Goal: Information Seeking & Learning: Learn about a topic

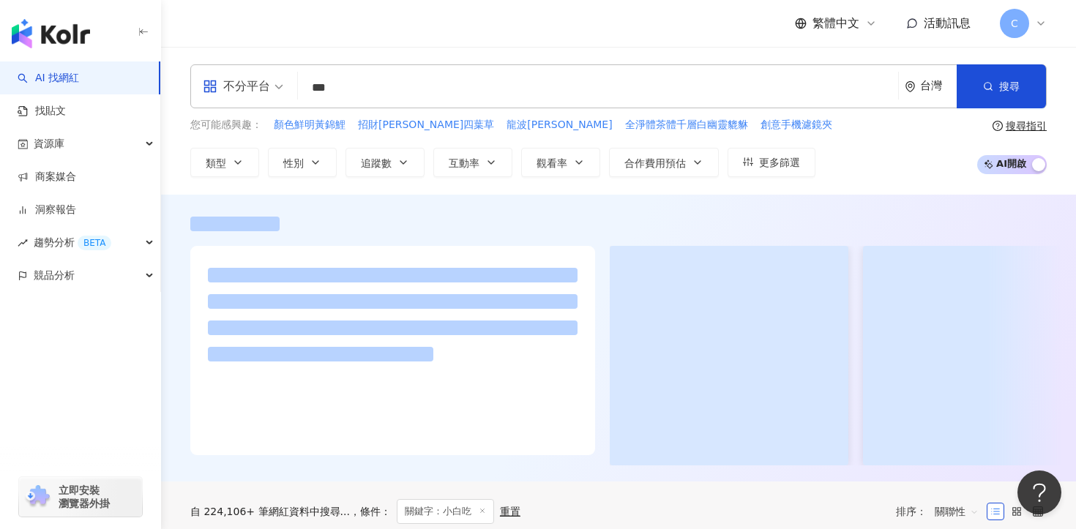
click at [437, 91] on input "***" at bounding box center [598, 88] width 588 height 28
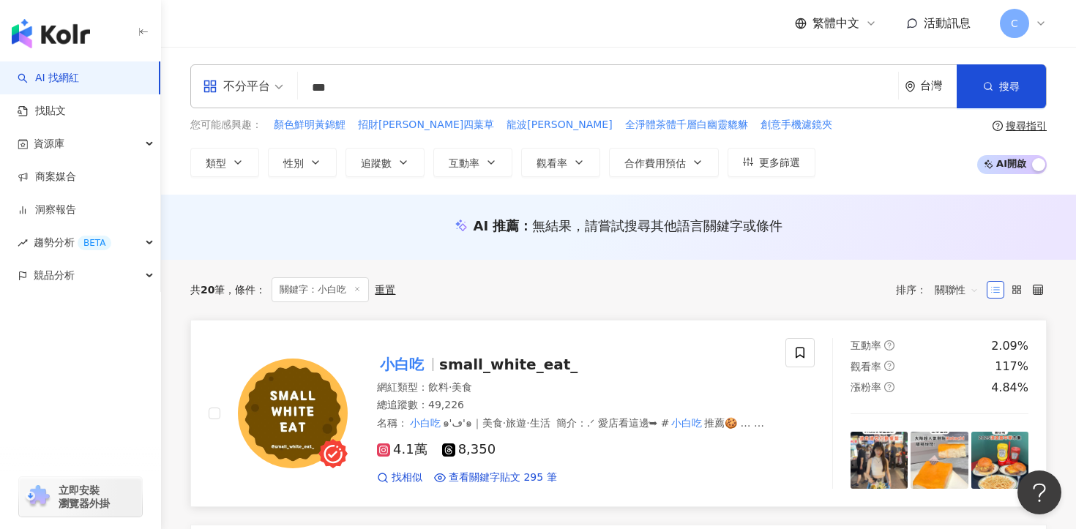
click at [485, 361] on span "small_white_eat_" at bounding box center [508, 365] width 138 height 18
click at [445, 94] on input "***" at bounding box center [598, 88] width 588 height 28
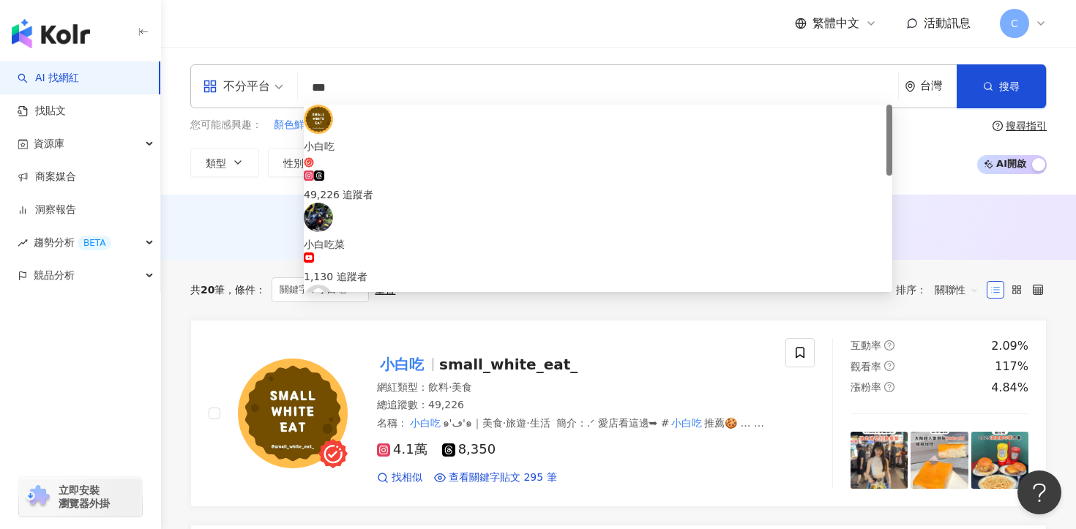
click at [445, 94] on input "***" at bounding box center [598, 88] width 588 height 28
paste input "***"
type input "******"
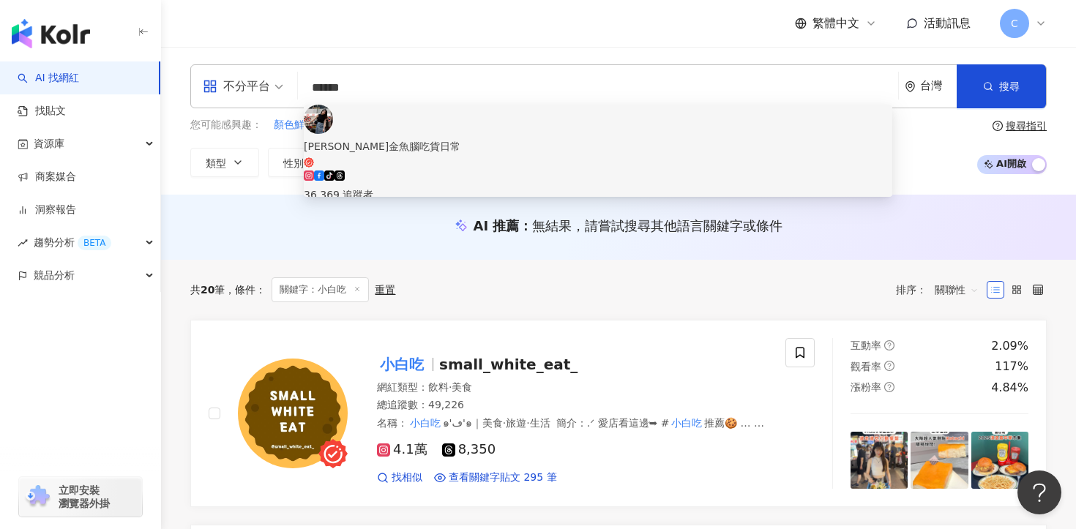
click at [457, 138] on div "Karen金魚腦吃貨日常" at bounding box center [598, 146] width 588 height 16
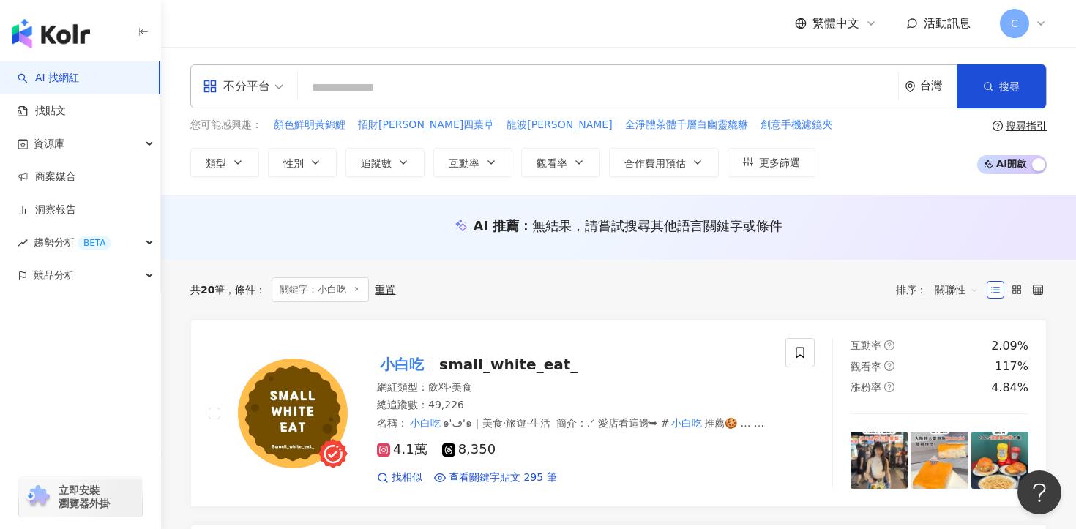
paste input "*********"
type input "*********"
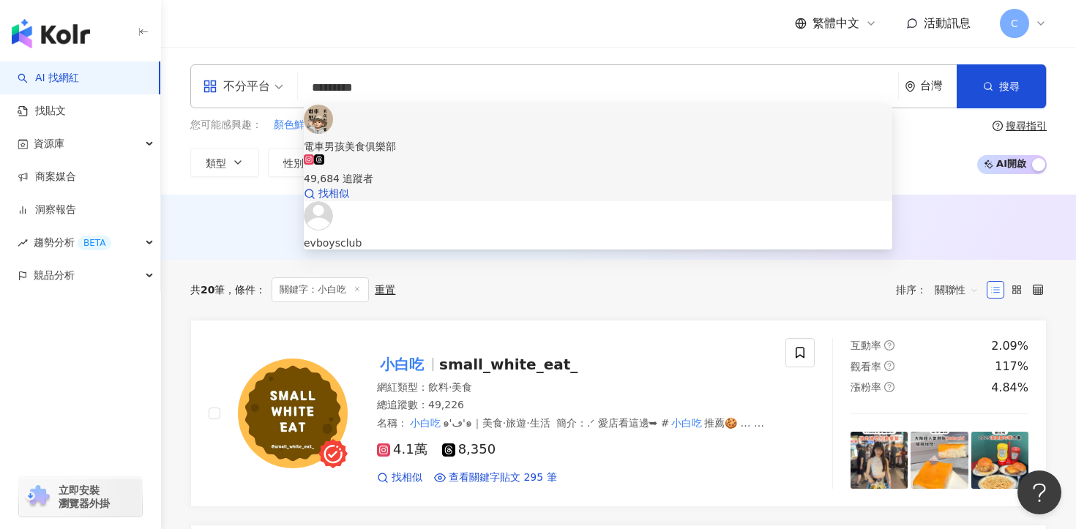
click at [432, 112] on div "電車男孩美食俱樂部 49,684 追蹤者 找相似" at bounding box center [598, 153] width 588 height 97
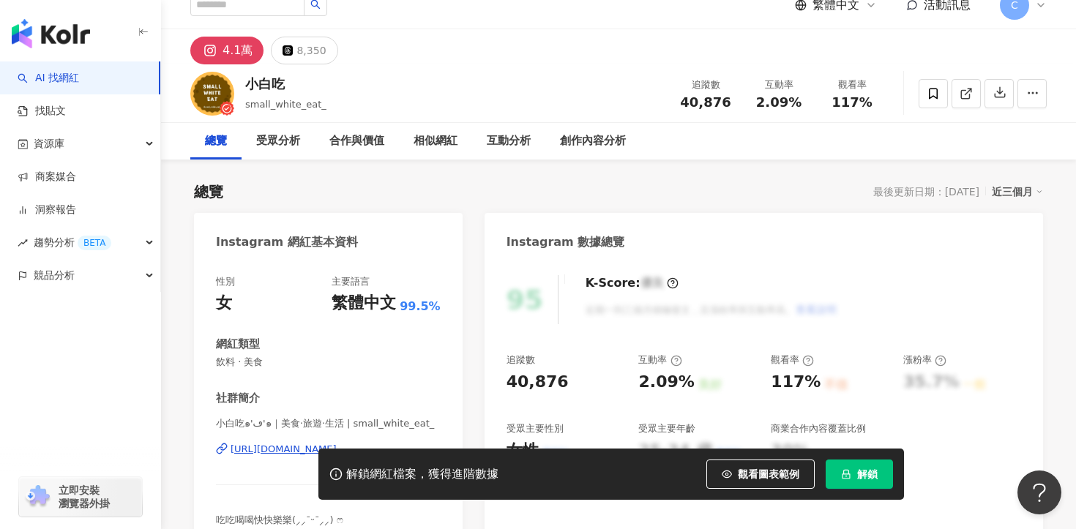
scroll to position [49, 0]
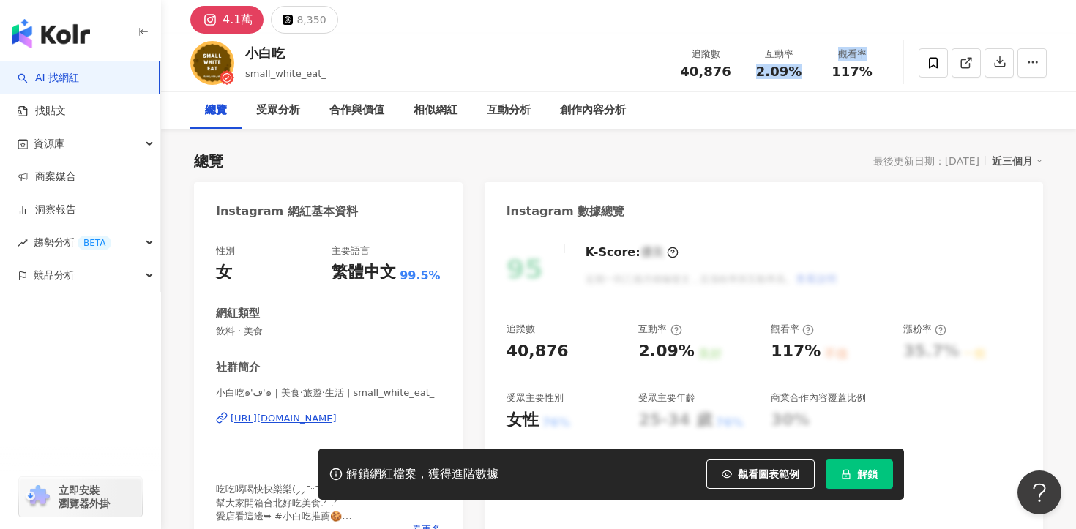
drag, startPoint x: 760, startPoint y: 70, endPoint x: 815, endPoint y: 69, distance: 55.6
click at [815, 69] on div "追蹤數 40,876 互動率 2.09% 觀看率 117%" at bounding box center [779, 62] width 220 height 43
click at [815, 69] on div "觀看率 117%" at bounding box center [851, 62] width 73 height 31
click at [873, 477] on span "解鎖" at bounding box center [867, 474] width 20 height 12
drag, startPoint x: 806, startPoint y: 75, endPoint x: 757, endPoint y: 75, distance: 49.0
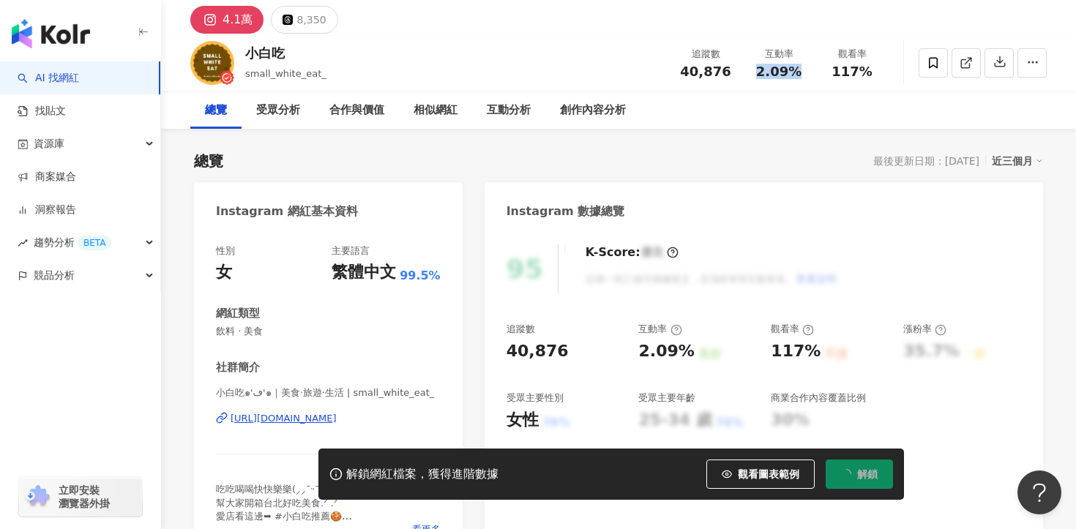
click at [757, 75] on div "2.09%" at bounding box center [779, 71] width 56 height 15
copy span "2.09%"
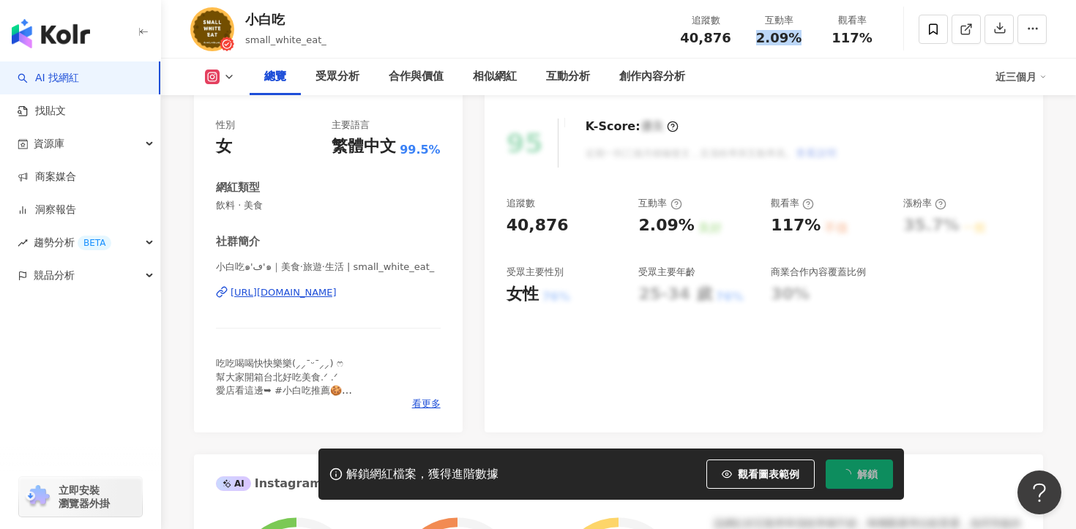
click at [337, 295] on div "[URL][DOMAIN_NAME]" at bounding box center [284, 292] width 106 height 13
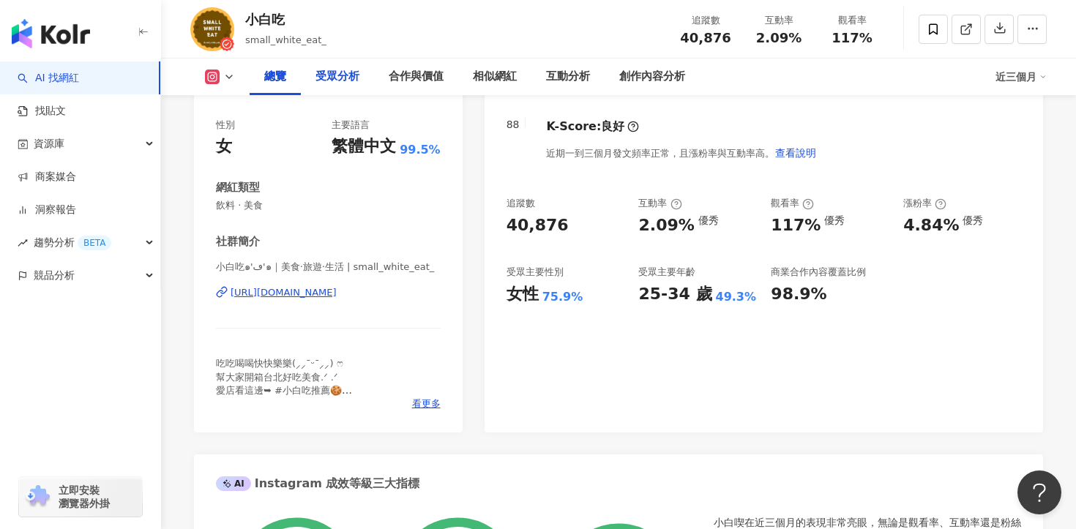
click at [321, 87] on div "受眾分析" at bounding box center [337, 77] width 73 height 37
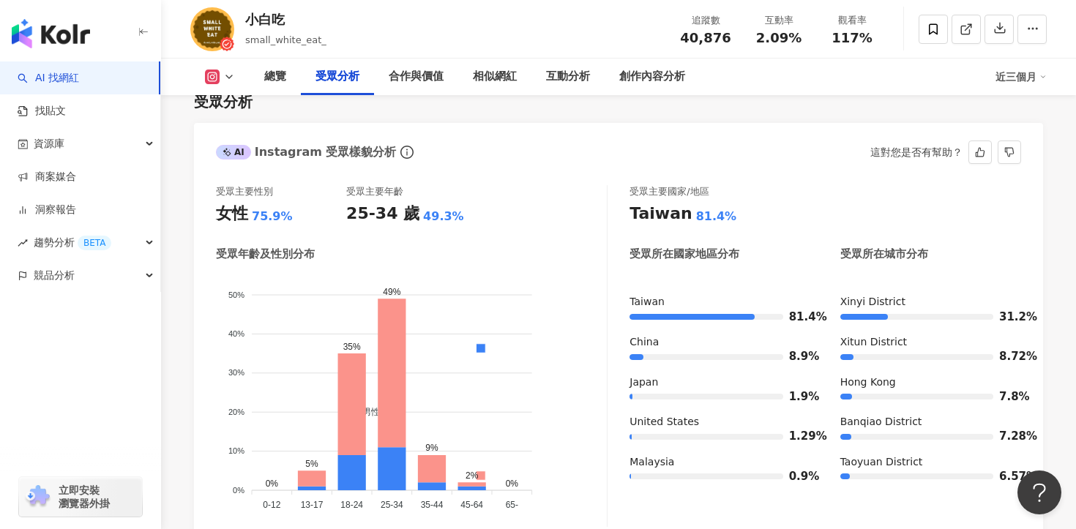
scroll to position [1321, 0]
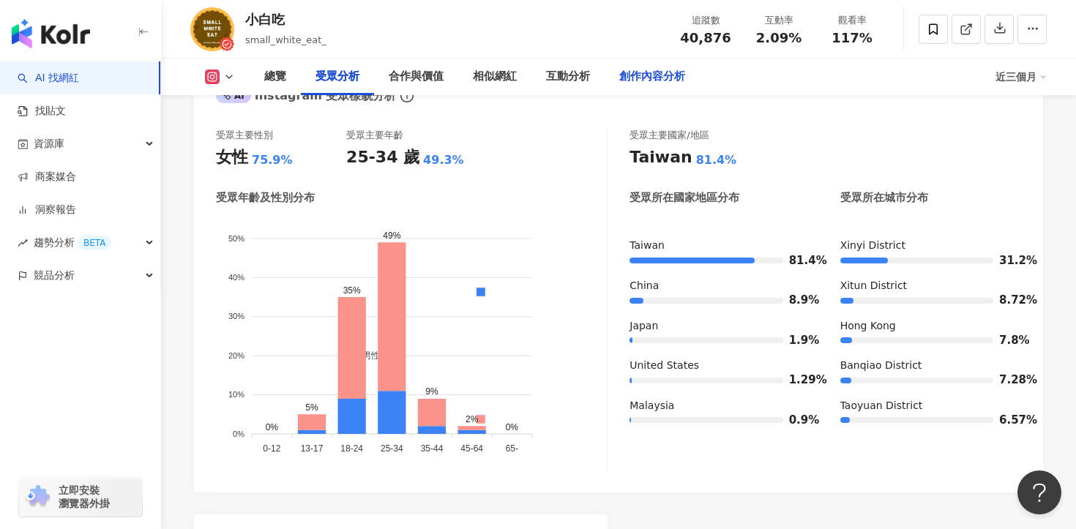
click at [637, 82] on div "創作內容分析" at bounding box center [652, 77] width 66 height 18
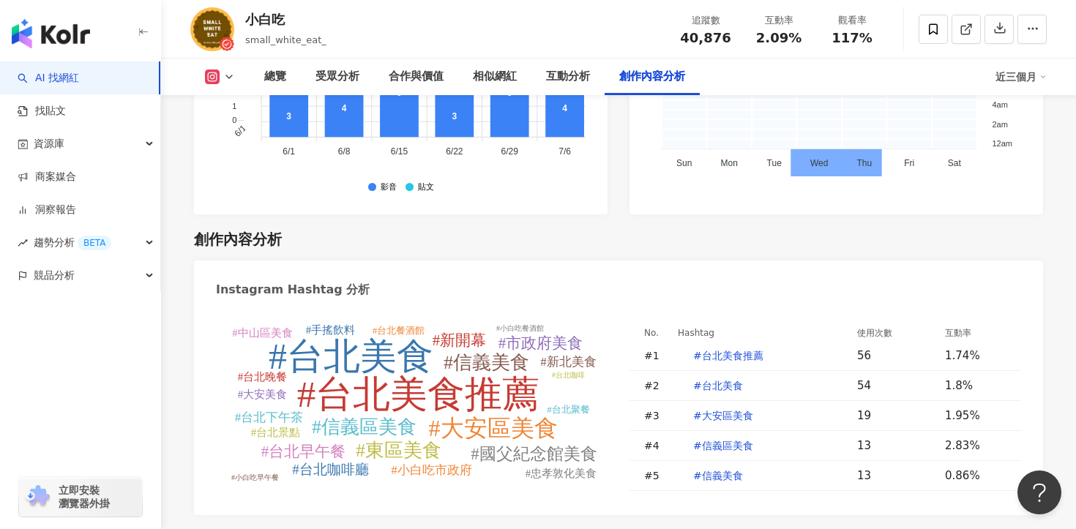
paste input "**********"
type input "**********"
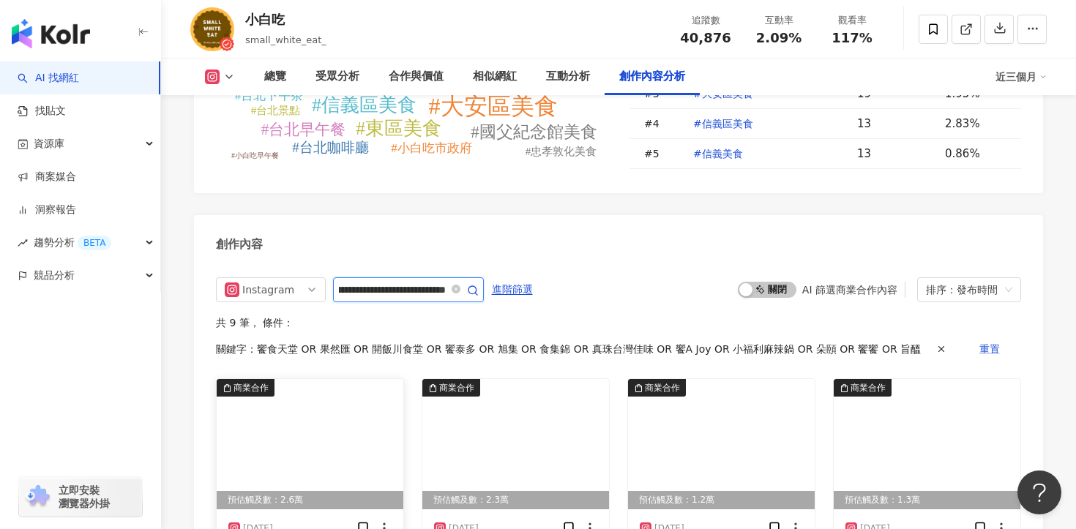
scroll to position [4623, 0]
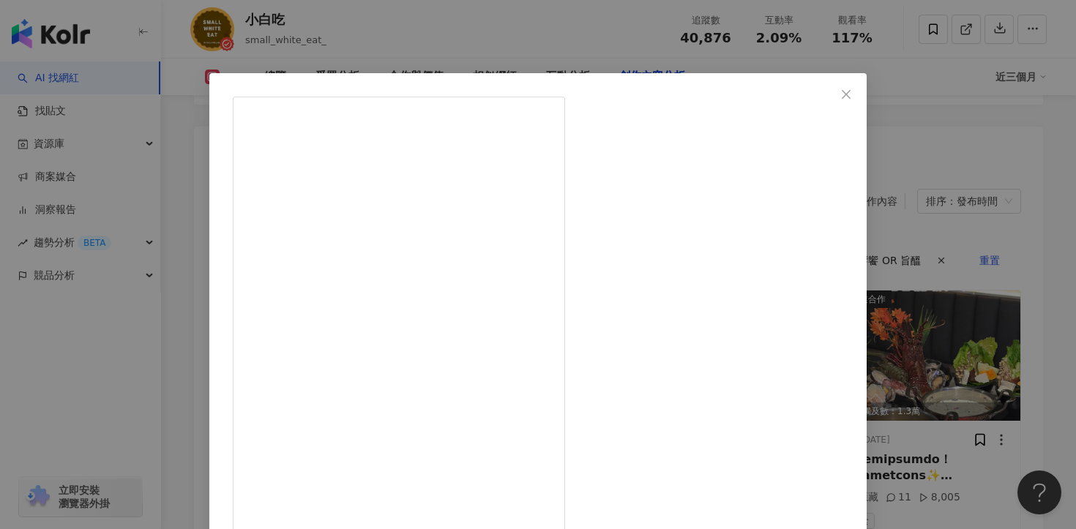
scroll to position [120, 0]
click at [919, 337] on div "小白吃 [DATE] 隱藏 11 2.5萬 查看原始貼文" at bounding box center [538, 264] width 1076 height 529
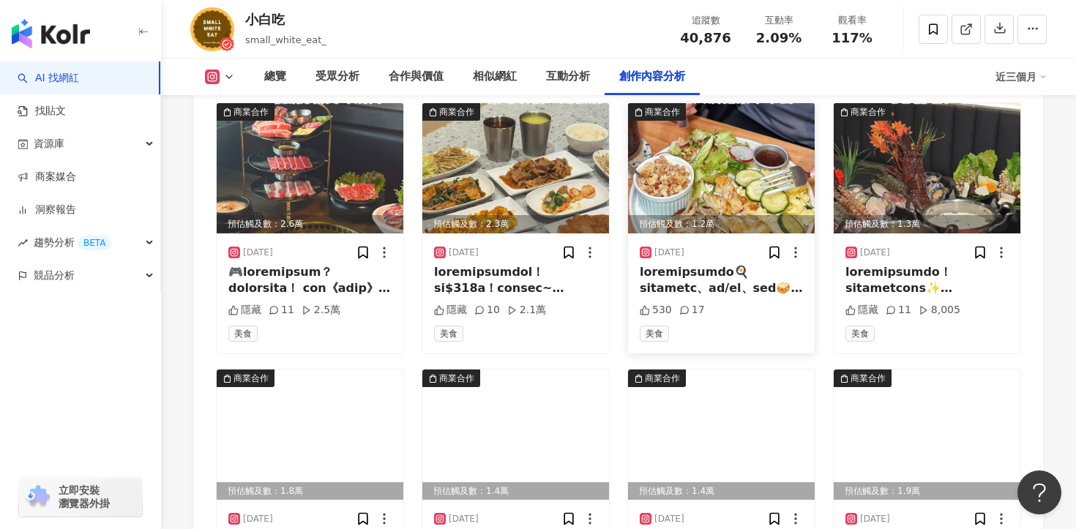
scroll to position [4568, 0]
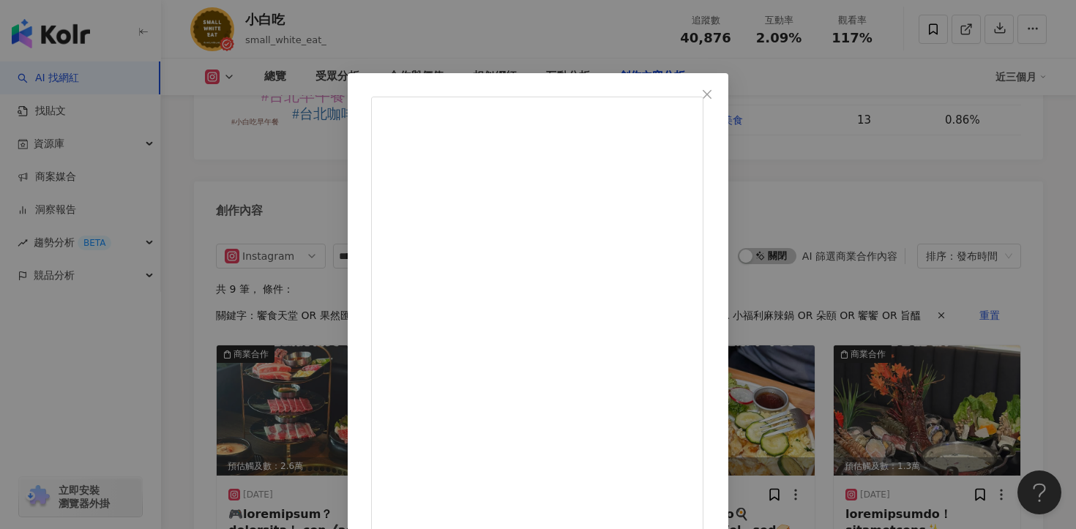
scroll to position [576, 0]
click at [885, 342] on div "小白吃 [DATE] 隱藏 10 2.1萬 查看原始貼文" at bounding box center [538, 264] width 1076 height 529
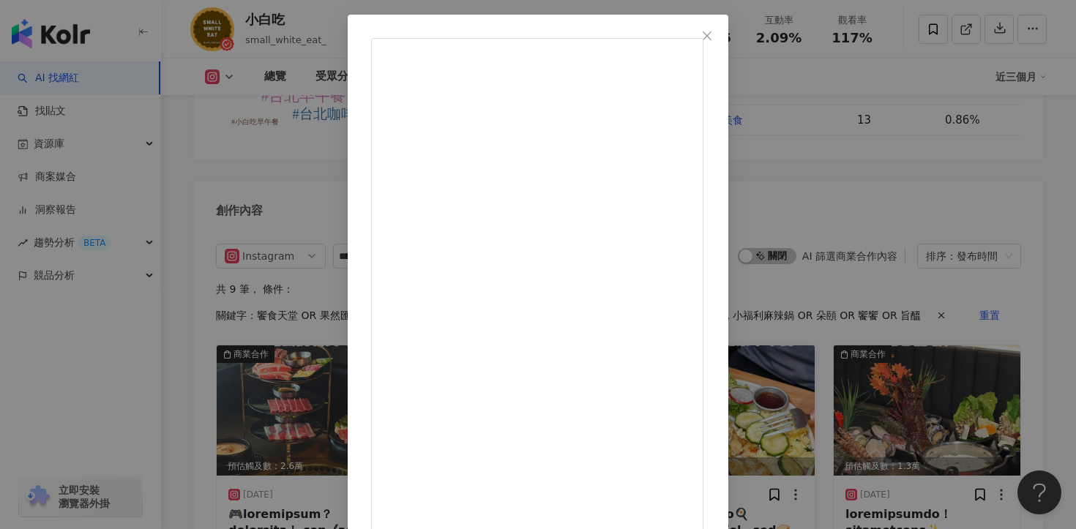
scroll to position [73, 0]
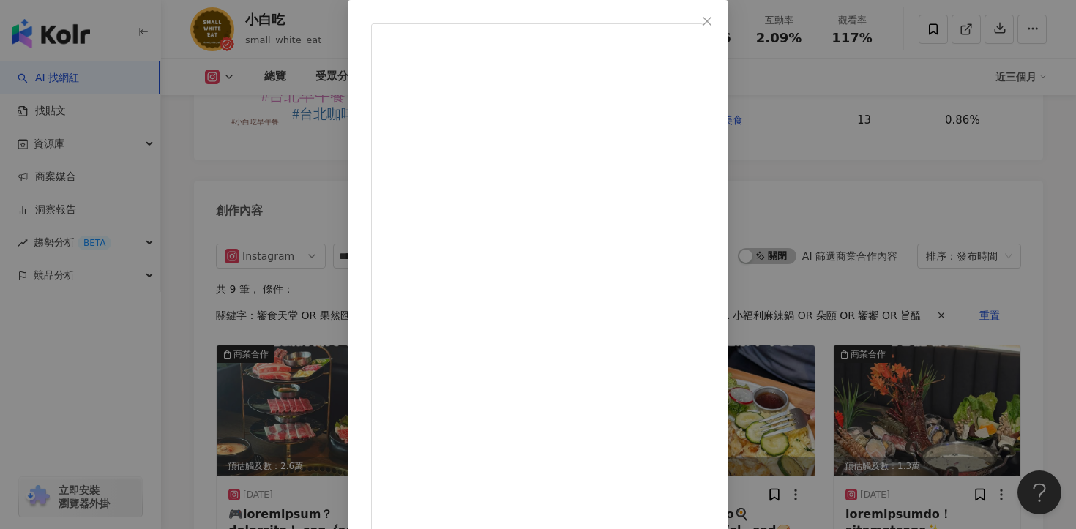
click at [902, 381] on div "小白吃 [DATE] 530 17 查看原始貼文" at bounding box center [538, 264] width 1076 height 529
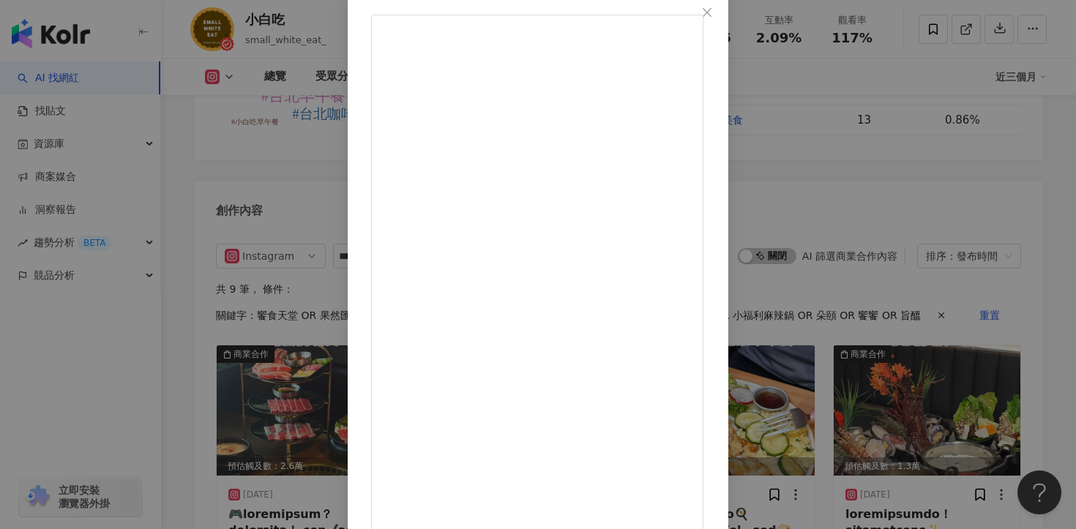
scroll to position [83, 0]
click at [902, 358] on div "小白吃 [DATE] 隱藏 11 8,005 查看原始貼文" at bounding box center [538, 264] width 1076 height 529
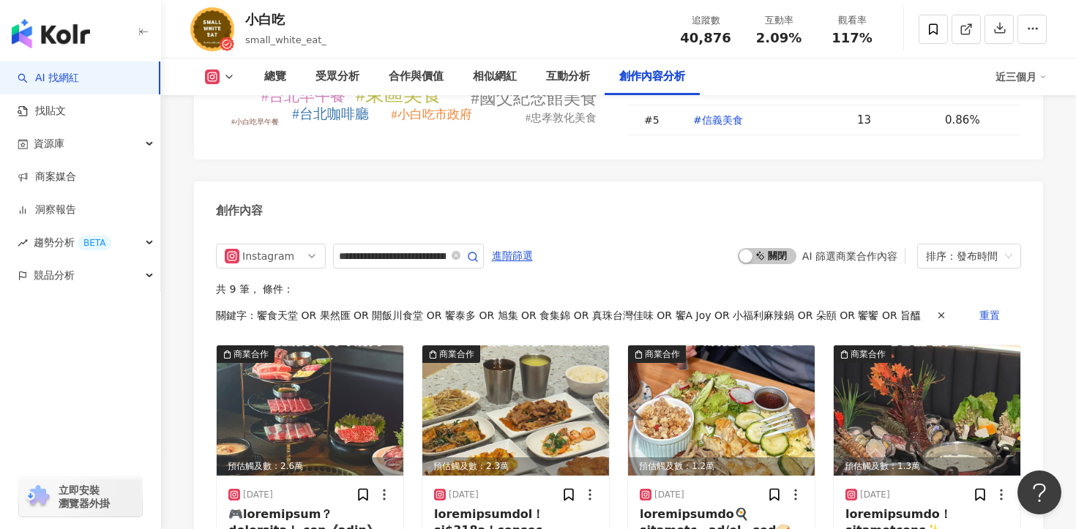
scroll to position [4860, 0]
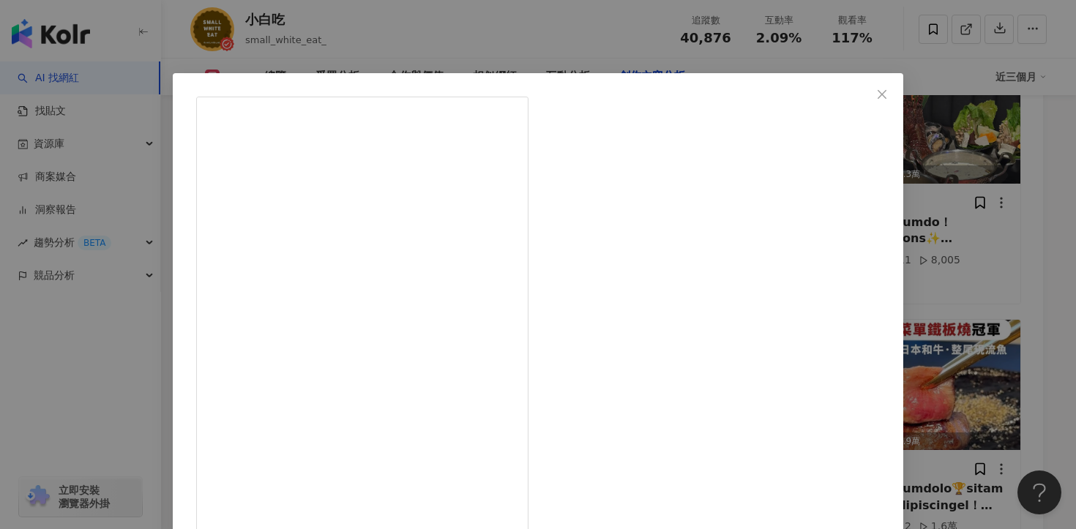
scroll to position [472, 0]
click at [970, 305] on div "小白吃 [DATE] 421 815 1.4萬 查看原始貼文" at bounding box center [538, 264] width 1076 height 529
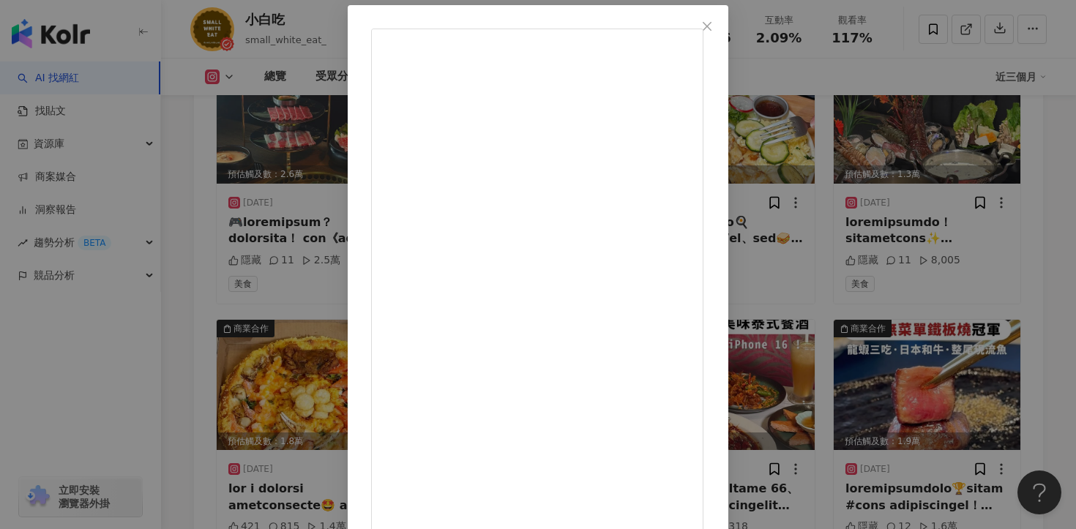
scroll to position [110, 0]
click at [934, 309] on div "小白吃 [DATE] 隱藏 10 8,501 查看原始貼文" at bounding box center [538, 264] width 1076 height 529
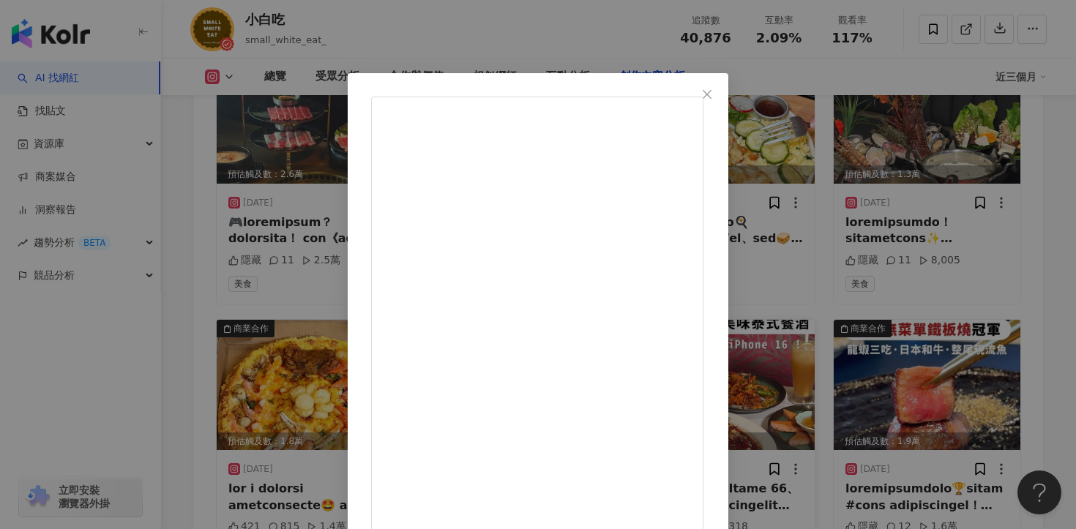
scroll to position [161, 0]
click at [904, 381] on div "小白吃 [DATE] 隱藏 7 8,318 查看原始貼文" at bounding box center [538, 264] width 1076 height 529
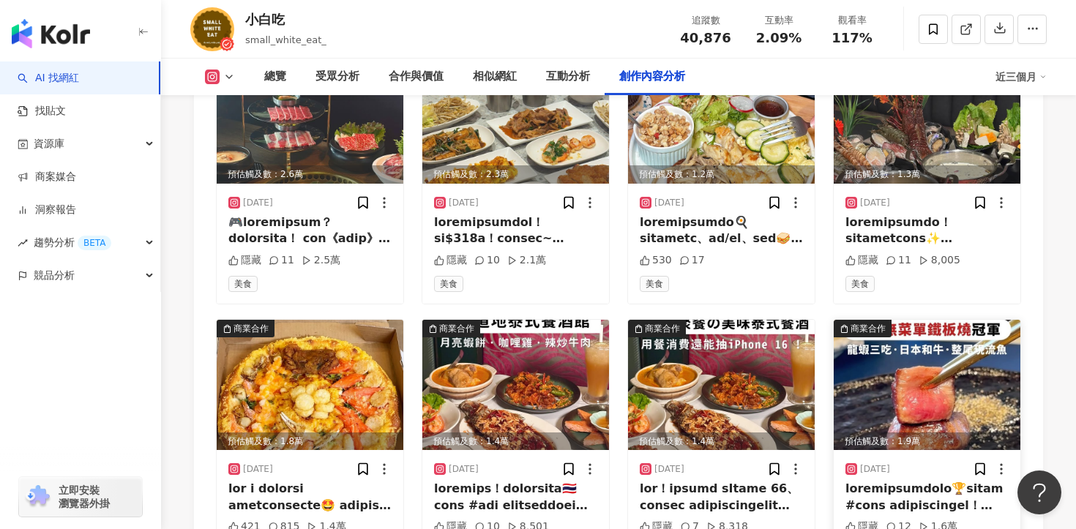
click at [943, 481] on div at bounding box center [926, 497] width 163 height 33
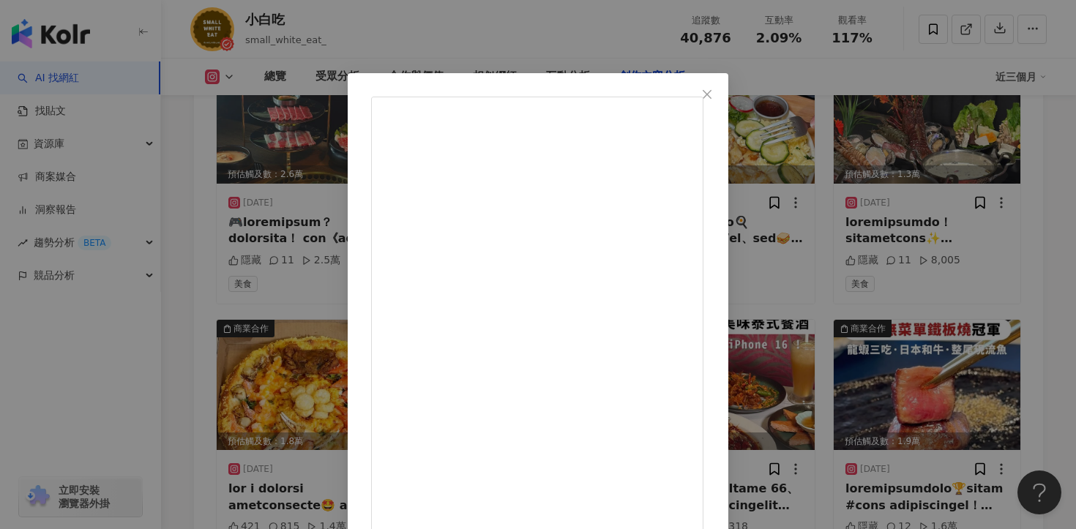
scroll to position [592, 0]
click at [913, 323] on div "小白吃 [DATE] 隱藏 12 1.6萬 查看原始貼文" at bounding box center [538, 264] width 1076 height 529
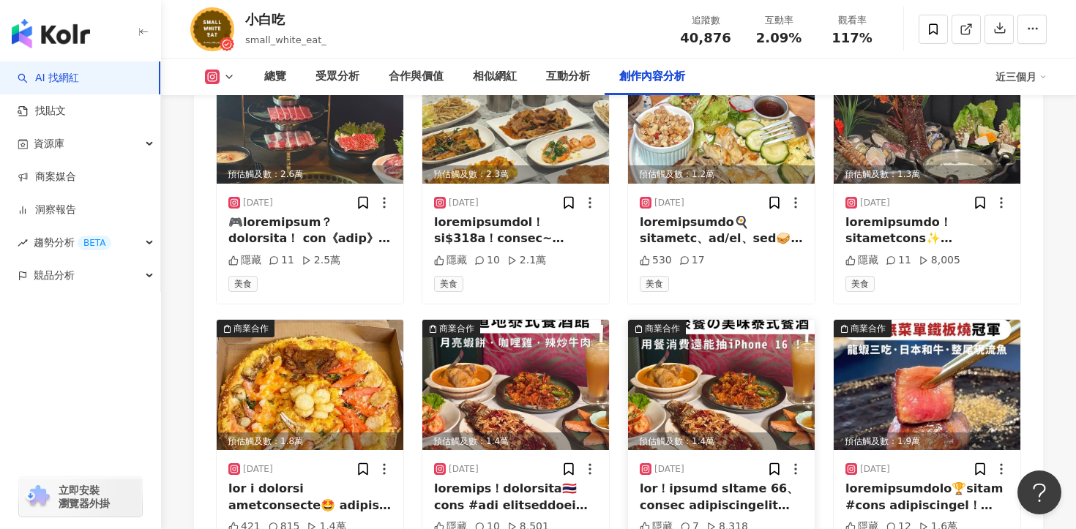
scroll to position [5211, 0]
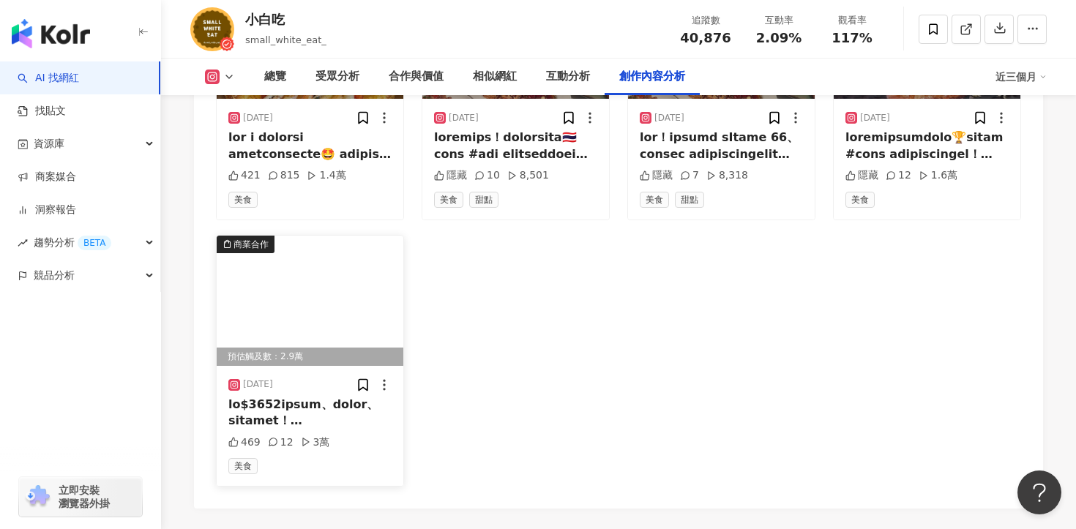
click at [309, 397] on div at bounding box center [309, 413] width 163 height 33
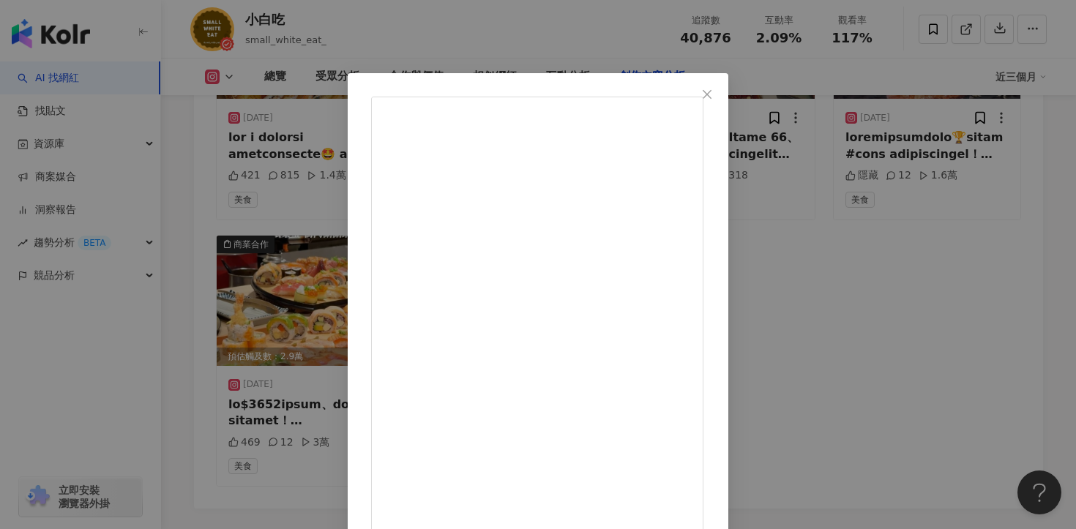
scroll to position [301, 0]
click at [990, 323] on div "小白吃 [DATE] 469 12 3萬 查看原始貼文" at bounding box center [538, 264] width 1076 height 529
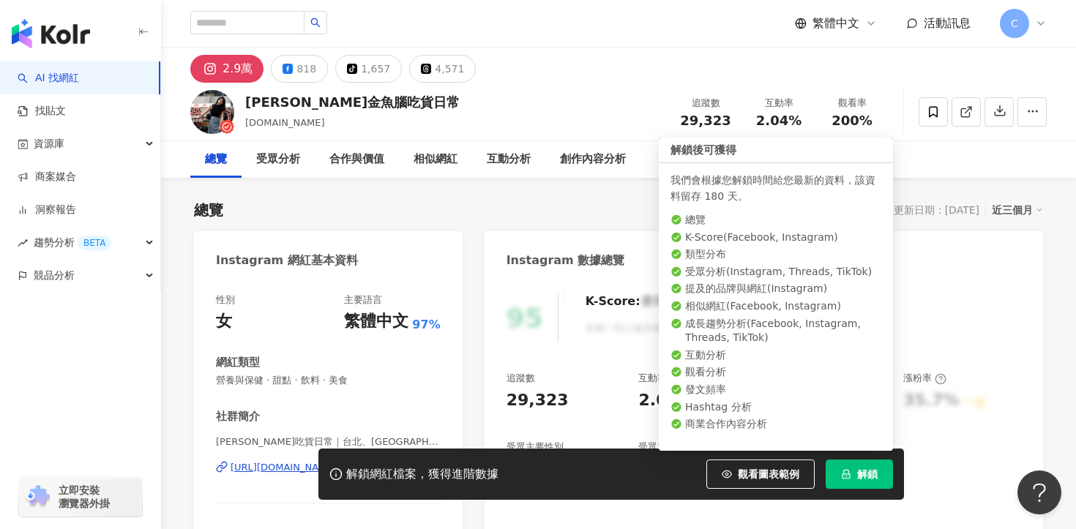
click at [867, 478] on span "解鎖" at bounding box center [867, 474] width 20 height 12
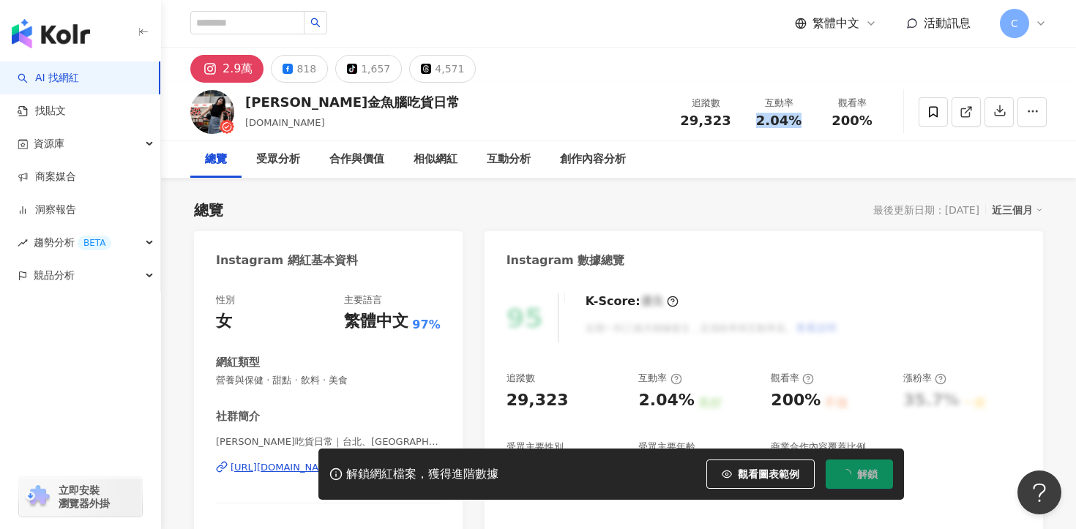
drag, startPoint x: 760, startPoint y: 124, endPoint x: 804, endPoint y: 124, distance: 43.9
click at [804, 124] on div "2.04%" at bounding box center [779, 120] width 56 height 15
copy span "2.04%"
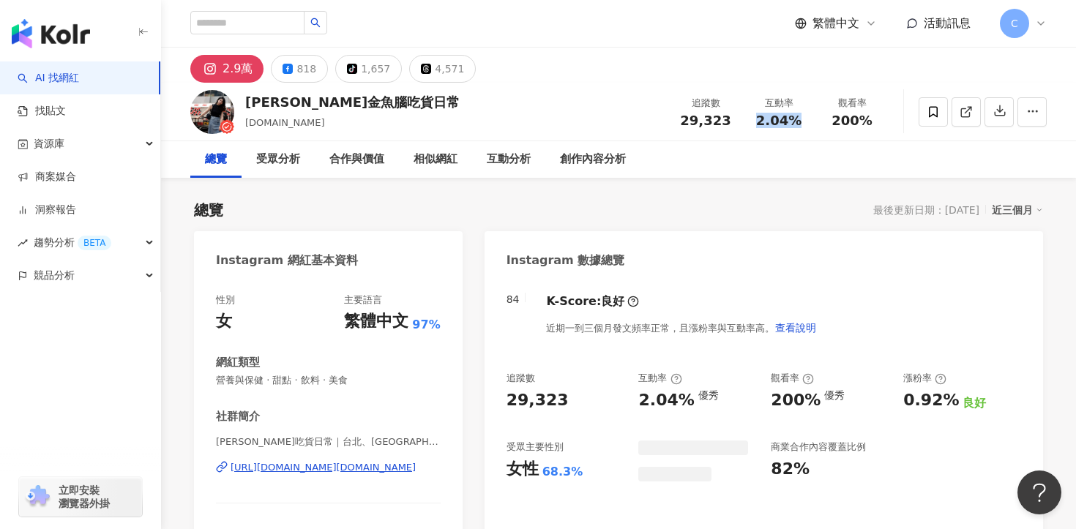
click at [345, 471] on div "https://www.instagram.com/zero.foodielife/" at bounding box center [323, 467] width 185 height 13
click at [583, 152] on div "創作內容分析" at bounding box center [593, 160] width 66 height 18
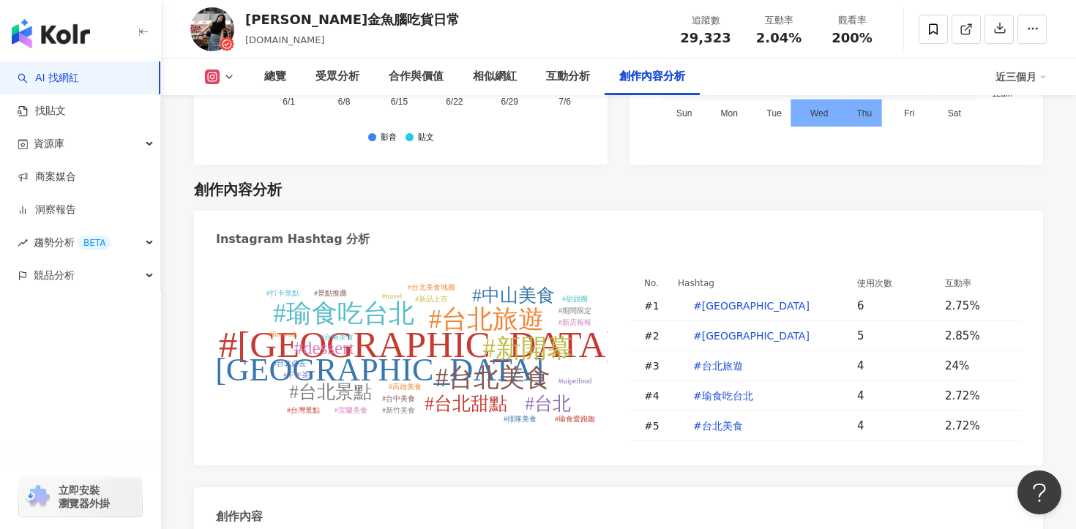
scroll to position [4327, 0]
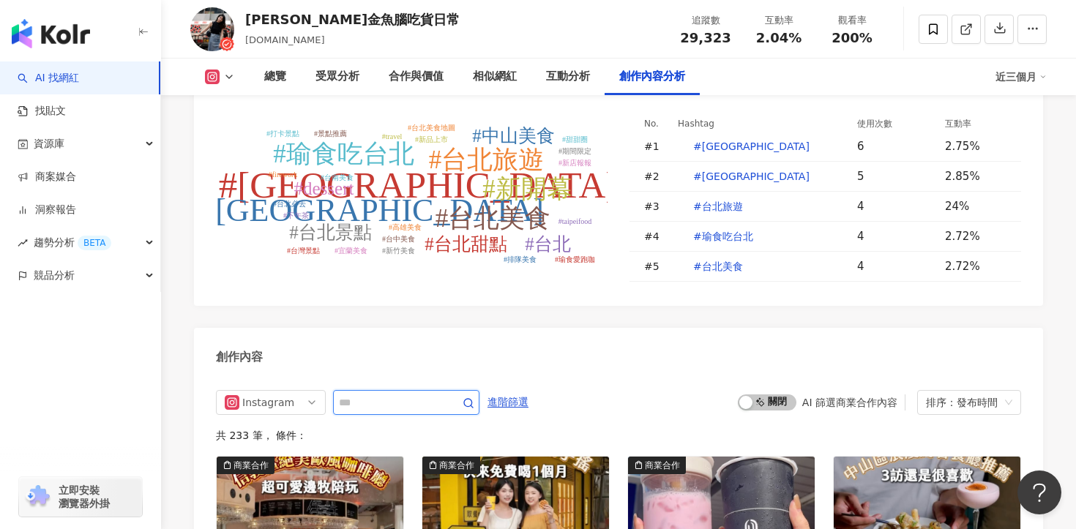
click at [389, 394] on input "text" at bounding box center [390, 403] width 102 height 18
paste input "**********"
type input "**********"
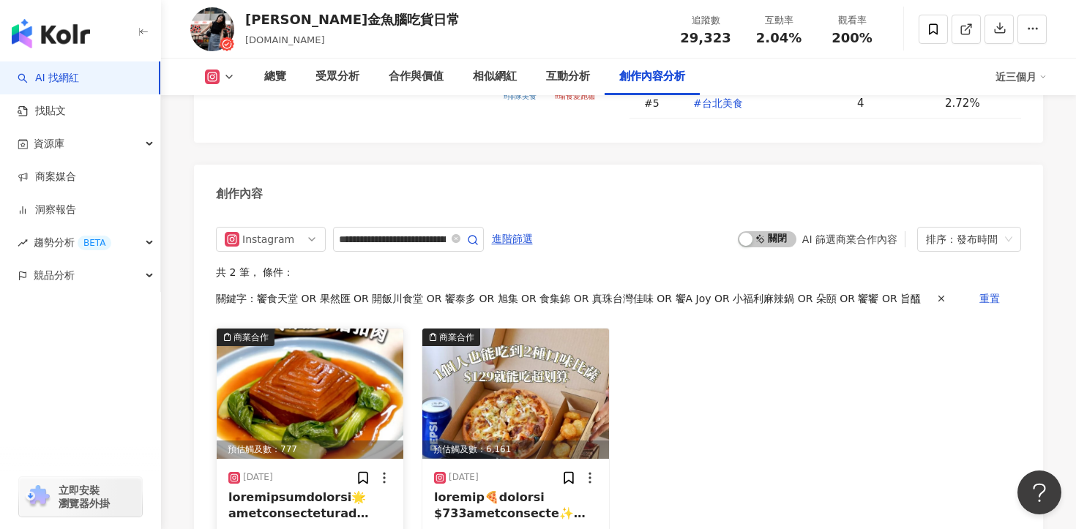
click at [347, 490] on div at bounding box center [309, 506] width 163 height 33
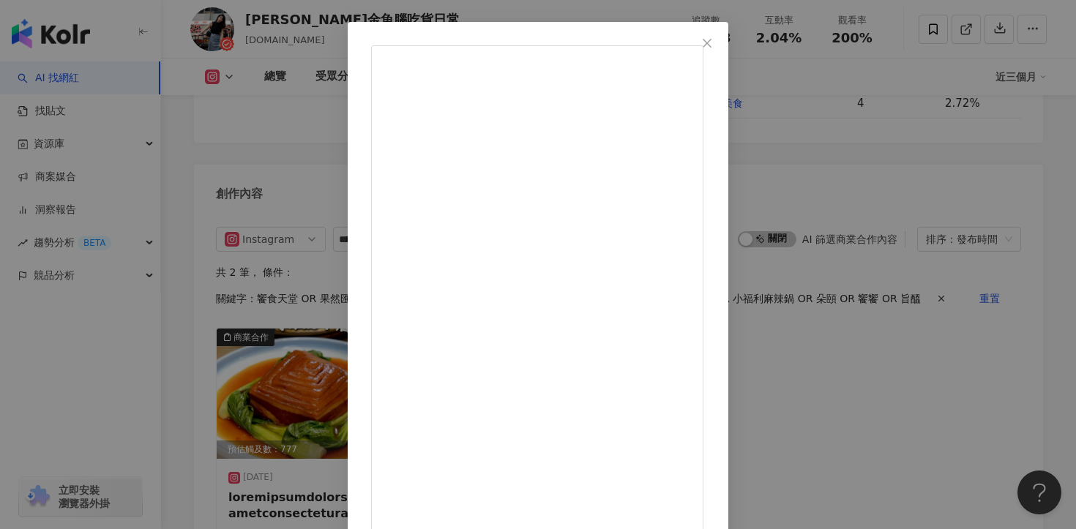
scroll to position [138, 0]
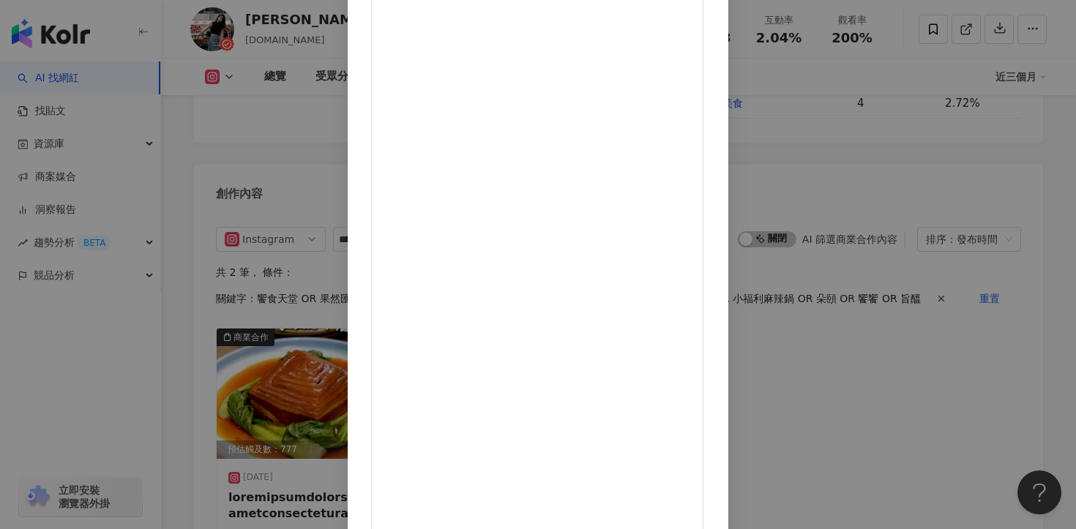
click at [890, 348] on div "Karen金魚腦吃貨日常 2025/8/25 隱藏 23 查看原始貼文" at bounding box center [538, 264] width 1076 height 529
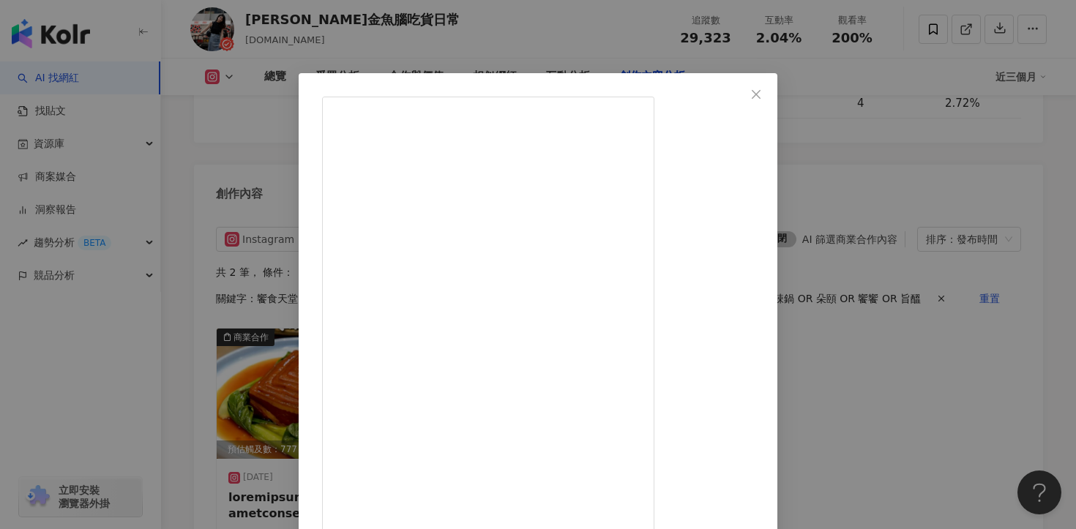
click at [940, 318] on div "Karen金魚腦吃貨日常 2024/10/11 隱藏 418 9,553 查看原始貼文" at bounding box center [538, 264] width 1076 height 529
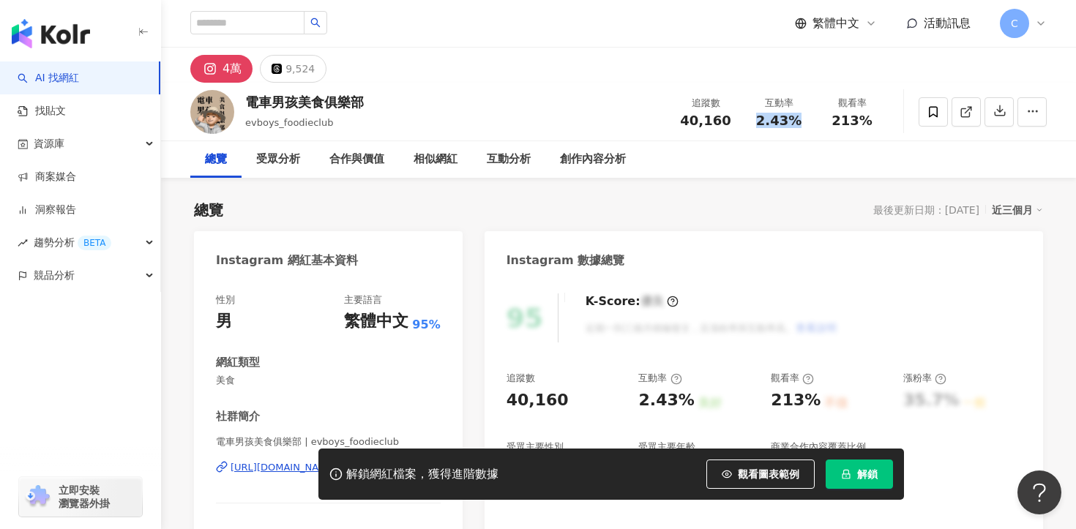
drag, startPoint x: 754, startPoint y: 125, endPoint x: 804, endPoint y: 125, distance: 49.8
click at [804, 125] on div "2.43%" at bounding box center [779, 120] width 56 height 15
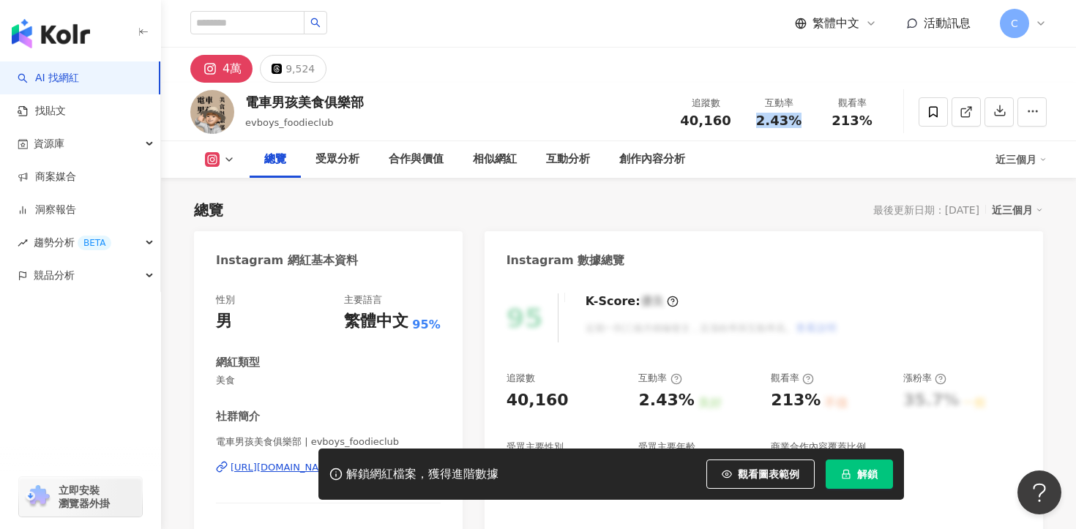
scroll to position [217, 0]
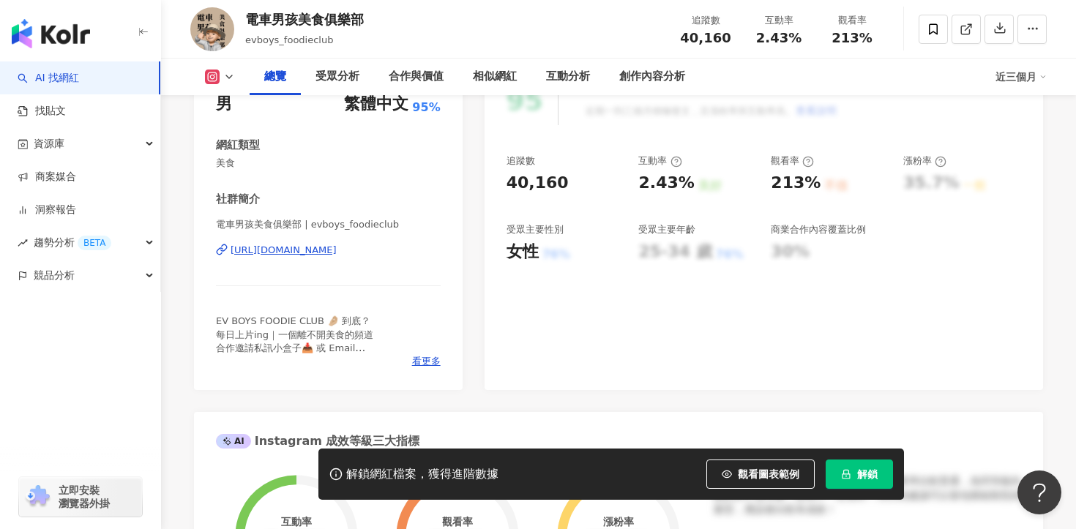
click at [337, 258] on div "電車男孩美食俱樂部 | evboys_foodieclub https://www.instagram.com/evboys_foodieclub/" at bounding box center [328, 261] width 225 height 86
click at [335, 247] on div "https://www.instagram.com/evboys_foodieclub/" at bounding box center [284, 250] width 106 height 13
